Goal: Information Seeking & Learning: Learn about a topic

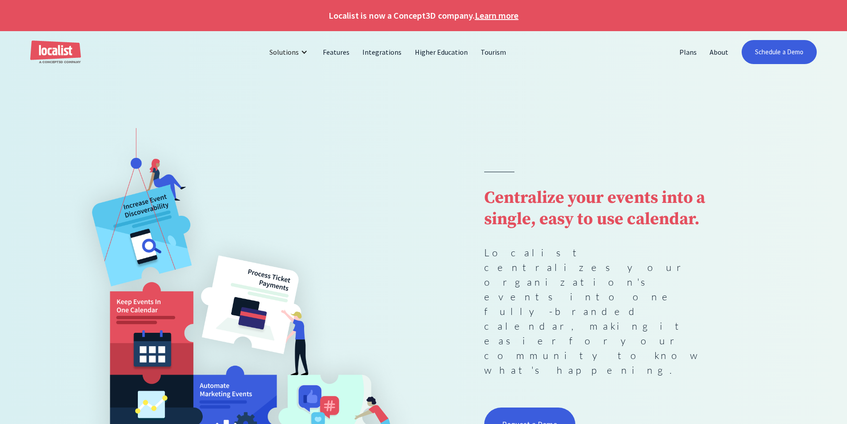
click at [494, 17] on link "Learn more" at bounding box center [497, 15] width 44 height 13
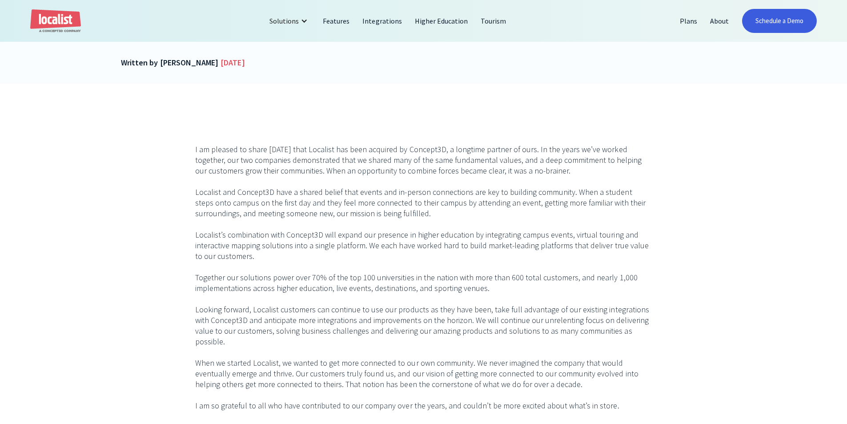
scroll to position [400, 0]
